Goal: Task Accomplishment & Management: Use online tool/utility

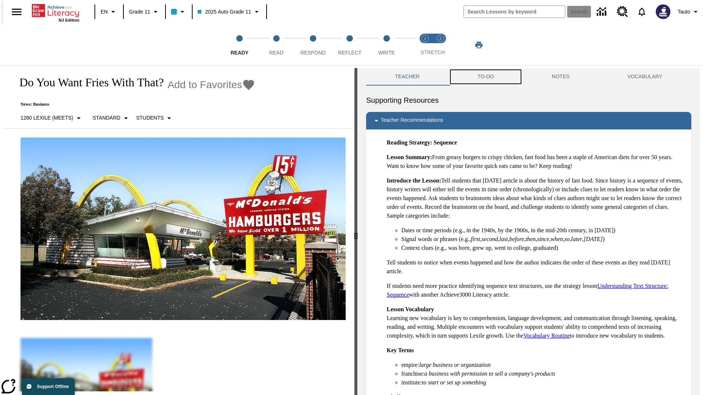
click at [485, 77] on button "TO-DO" at bounding box center [485, 77] width 74 height 18
